Goal: Transaction & Acquisition: Purchase product/service

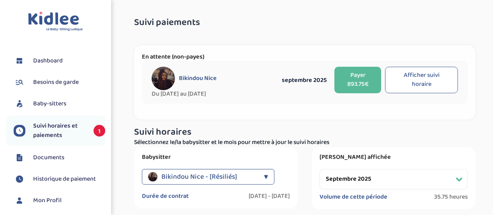
select select "septembre 2025"
click at [350, 86] on button "Payer 893.75€" at bounding box center [357, 80] width 47 height 26
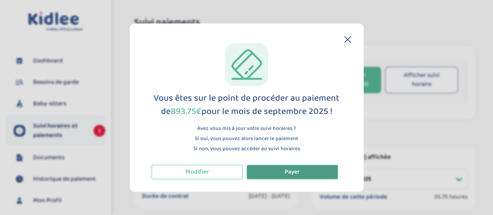
click at [300, 169] on button "Payer" at bounding box center [292, 171] width 91 height 14
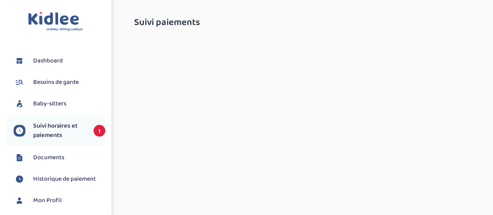
select select "septembre 2025"
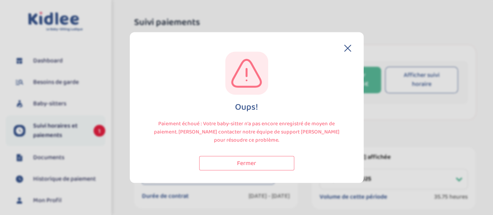
click at [346, 48] on icon at bounding box center [347, 47] width 7 height 7
